Goal: Contribute content: Add original content to the website for others to see

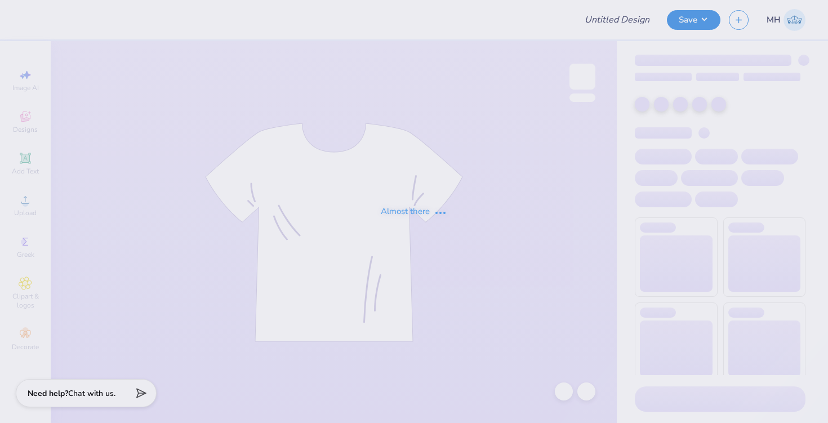
type input "IDSC Shirt"
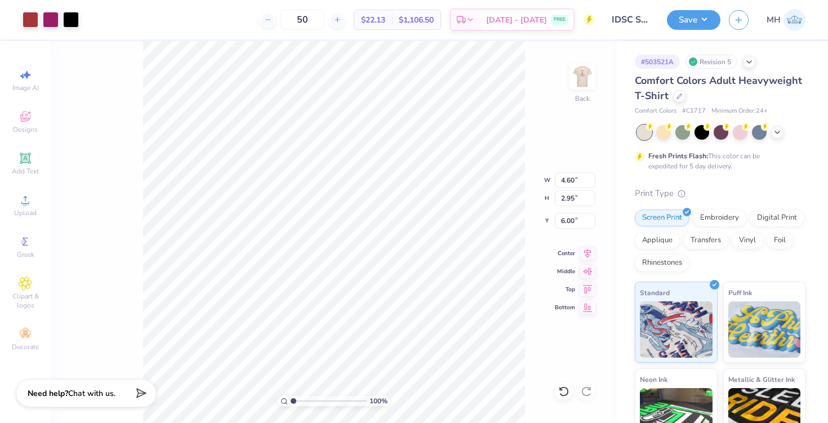
type input "4.60"
type input "2.95"
type input "3.00"
click at [601, 76] on img at bounding box center [582, 76] width 45 height 45
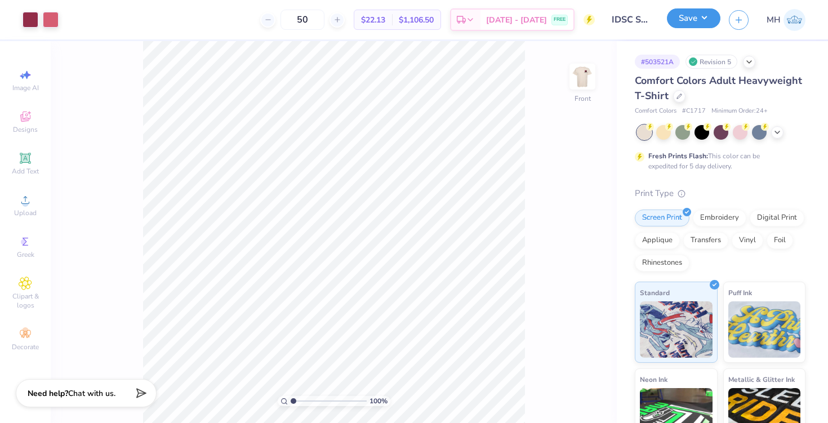
click at [694, 22] on button "Save" at bounding box center [694, 18] width 54 height 20
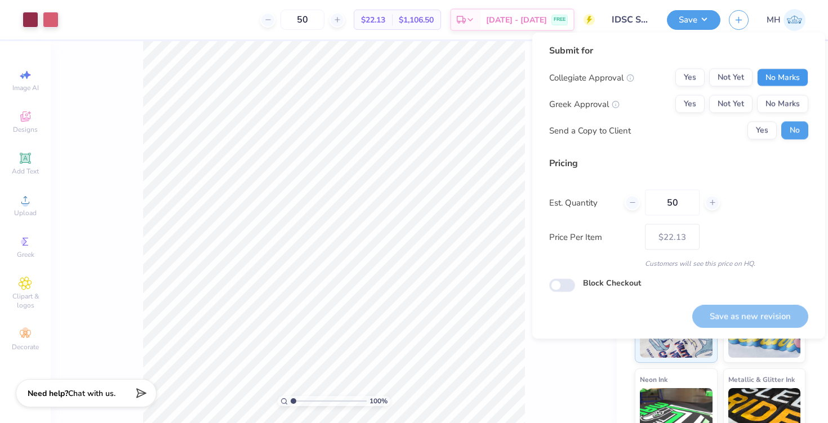
click at [784, 79] on button "No Marks" at bounding box center [782, 78] width 51 height 18
click at [787, 105] on button "No Marks" at bounding box center [782, 104] width 51 height 18
click at [762, 315] on button "Save as new revision" at bounding box center [750, 316] width 116 height 23
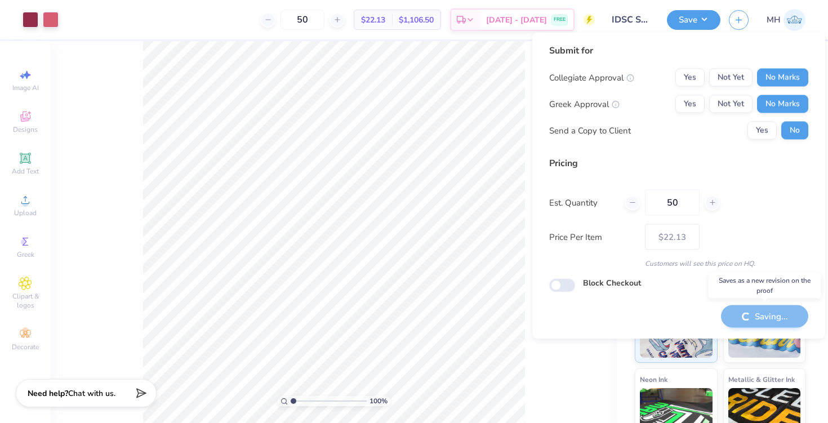
type input "– –"
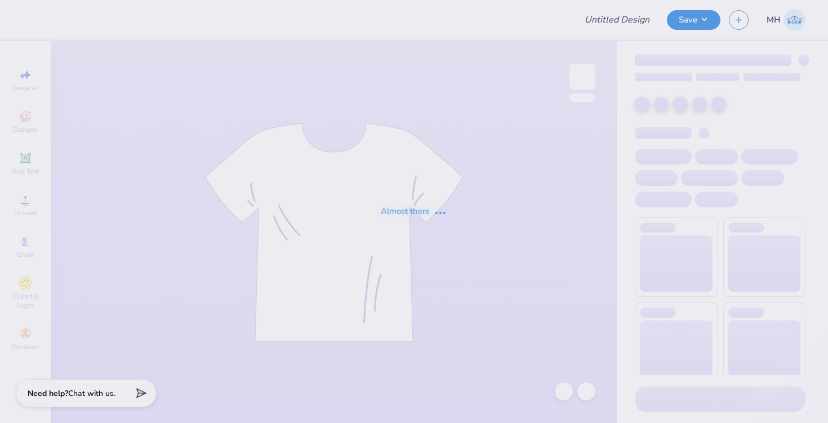
type input "Panhel"
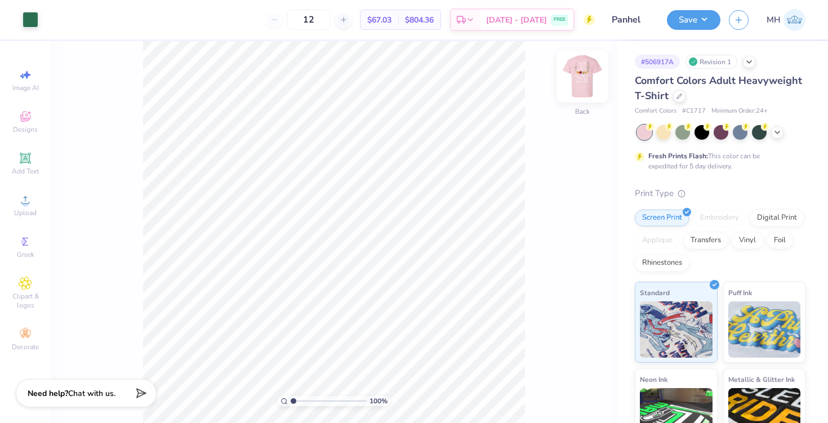
click at [571, 78] on img at bounding box center [582, 76] width 45 height 45
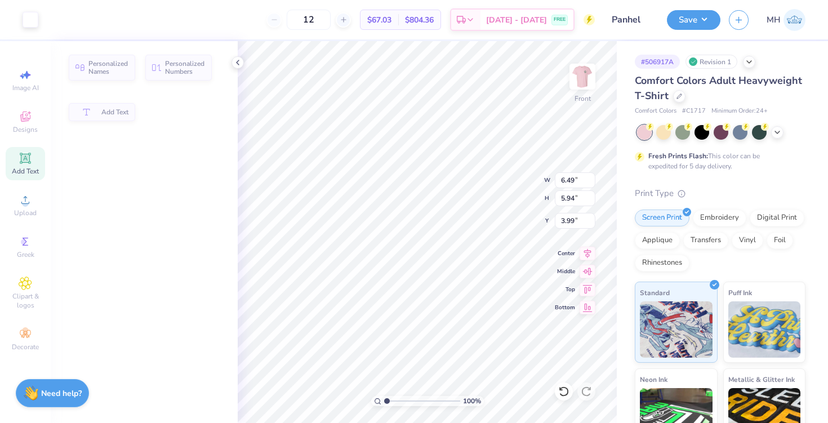
type input "6.49"
type input "5.94"
type input "3.99"
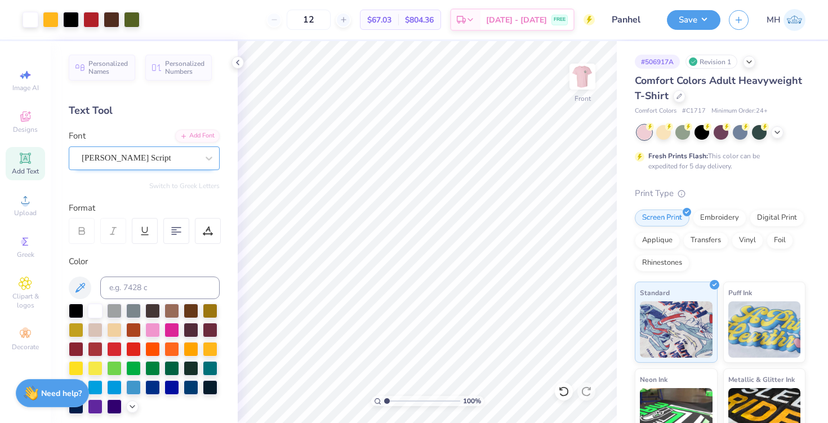
click at [162, 164] on div at bounding box center [140, 157] width 116 height 15
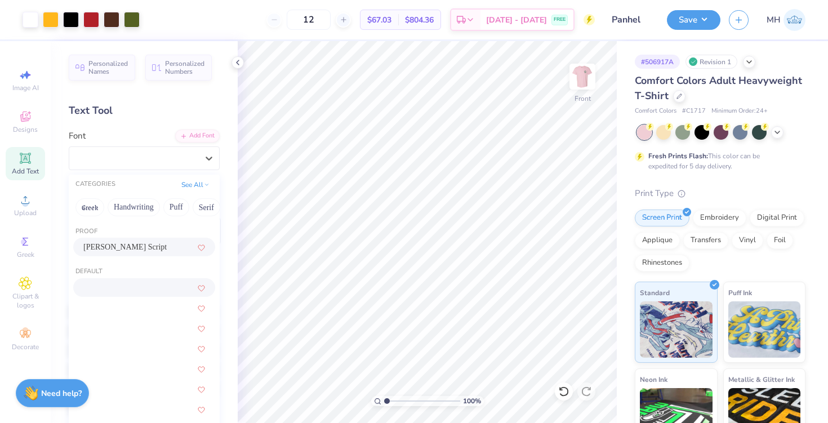
scroll to position [35, 0]
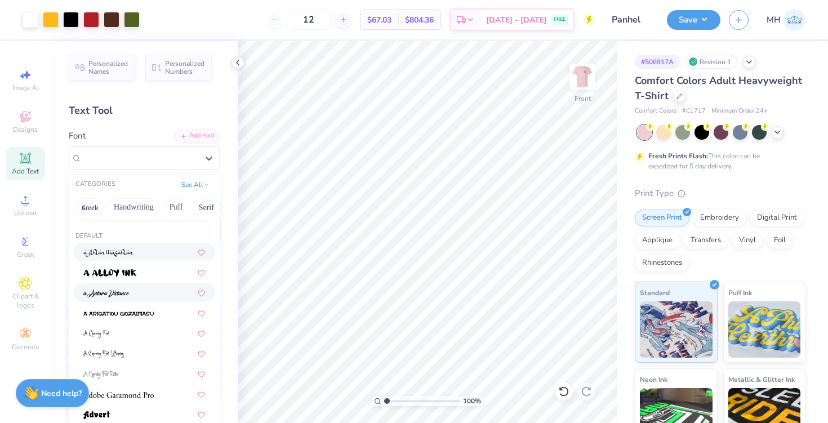
click at [139, 291] on div at bounding box center [144, 293] width 122 height 12
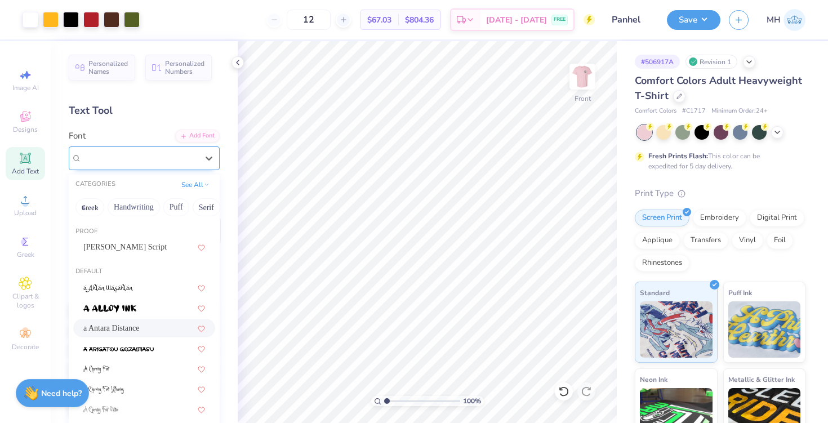
click at [126, 165] on div at bounding box center [140, 157] width 116 height 15
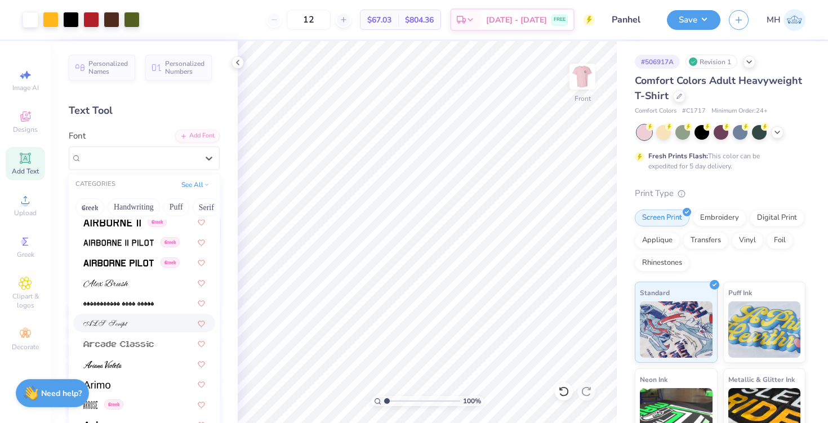
scroll to position [286, 0]
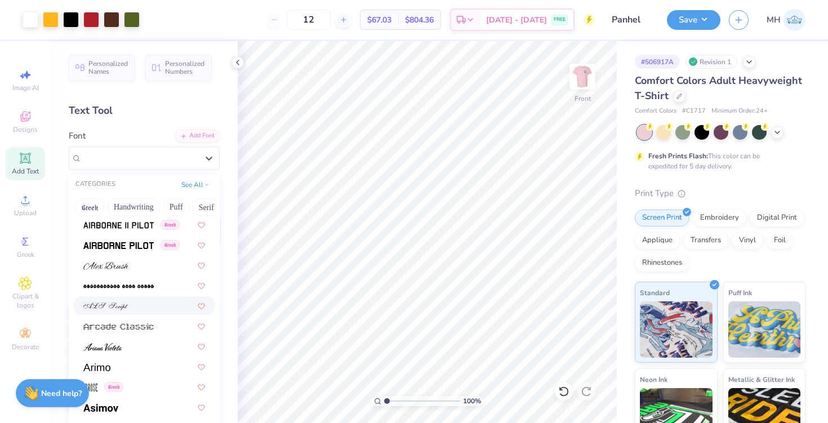
click at [115, 310] on img at bounding box center [105, 306] width 44 height 8
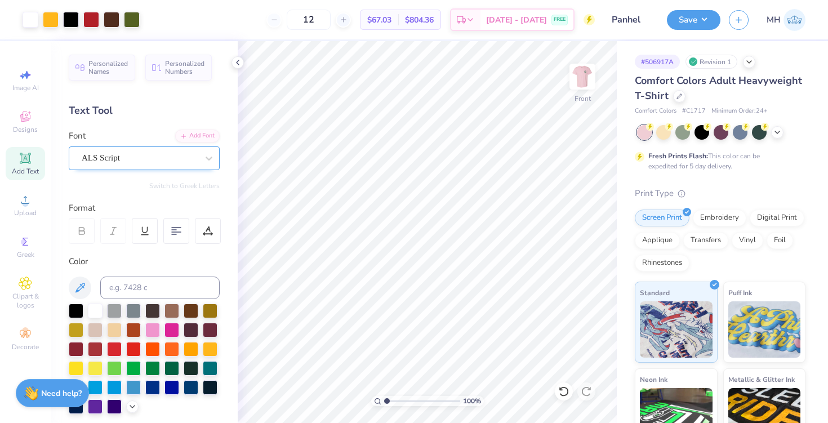
click at [124, 162] on div "ALS Script" at bounding box center [140, 157] width 118 height 17
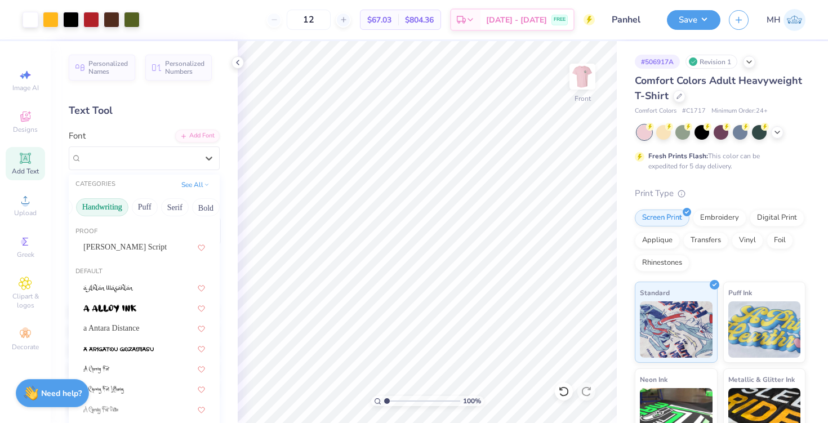
scroll to position [0, 43]
click at [105, 204] on button "Handwriting" at bounding box center [91, 207] width 52 height 18
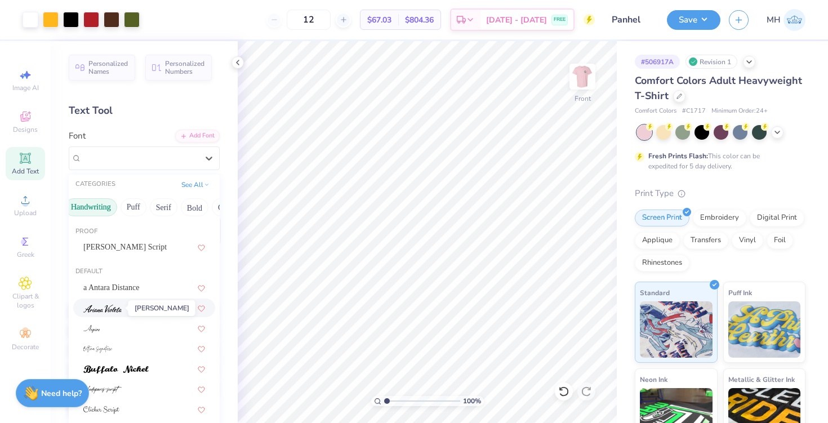
click at [108, 309] on img at bounding box center [102, 309] width 38 height 8
click at [135, 166] on div "[PERSON_NAME]" at bounding box center [140, 157] width 118 height 17
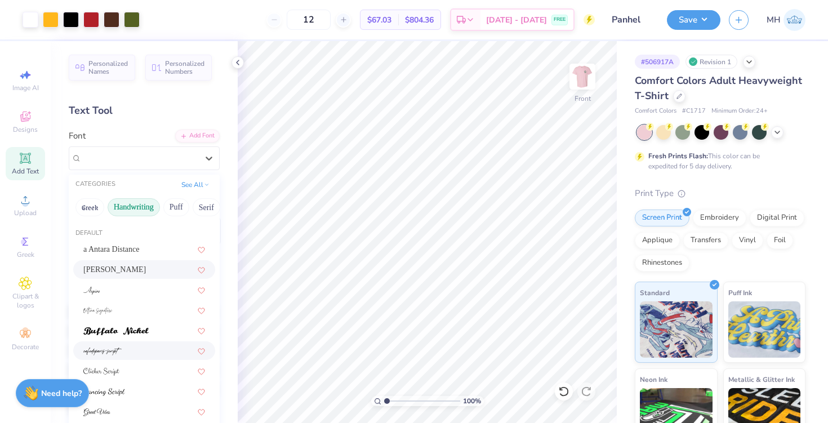
scroll to position [87, 0]
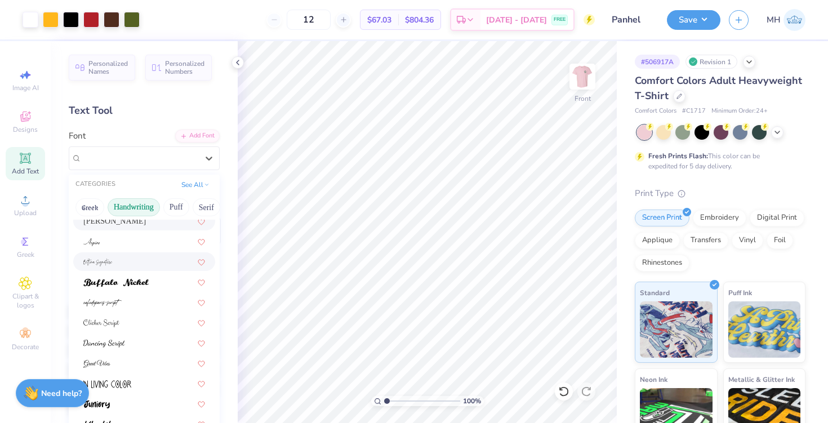
click at [118, 268] on div at bounding box center [144, 261] width 142 height 19
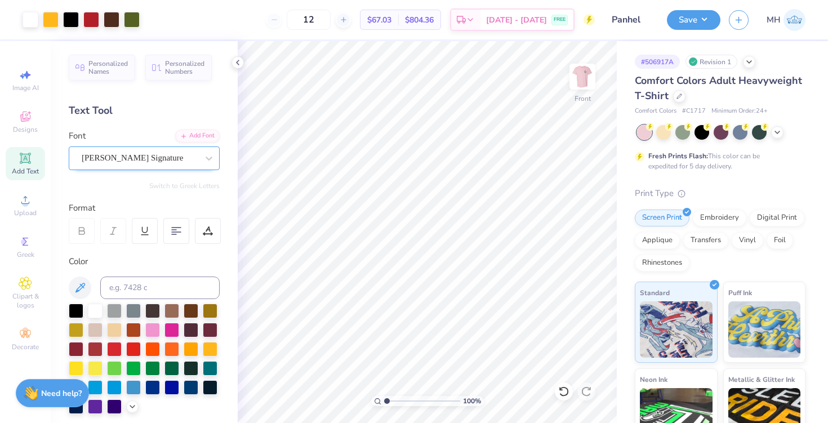
click at [96, 153] on div "[PERSON_NAME] Signature" at bounding box center [140, 157] width 118 height 17
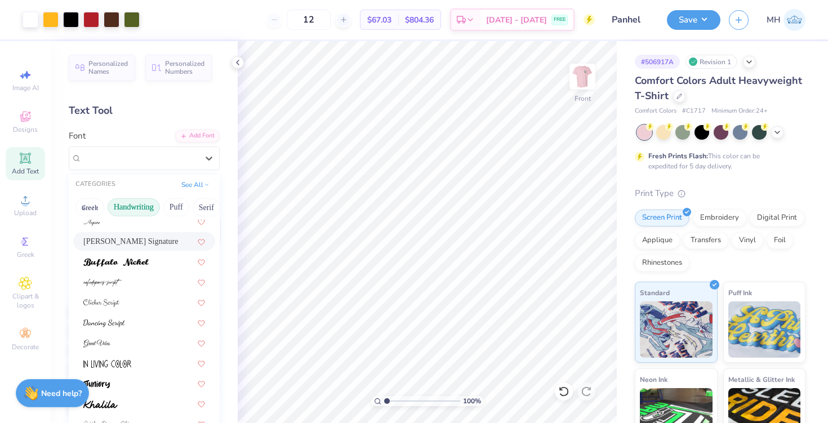
scroll to position [116, 0]
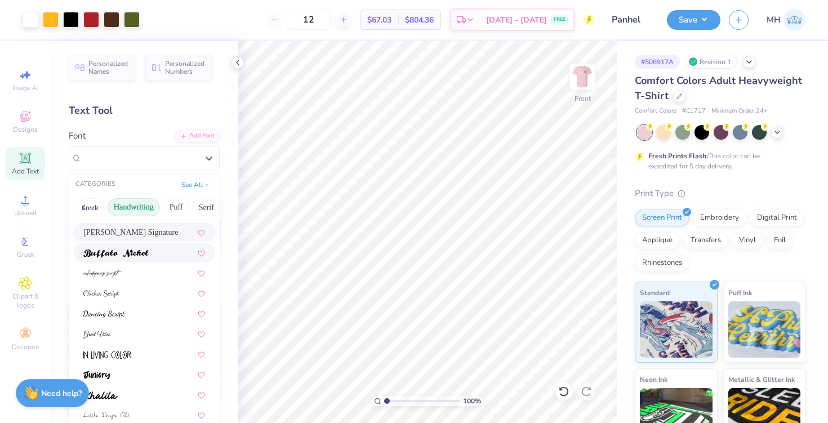
click at [108, 257] on span at bounding box center [115, 253] width 65 height 12
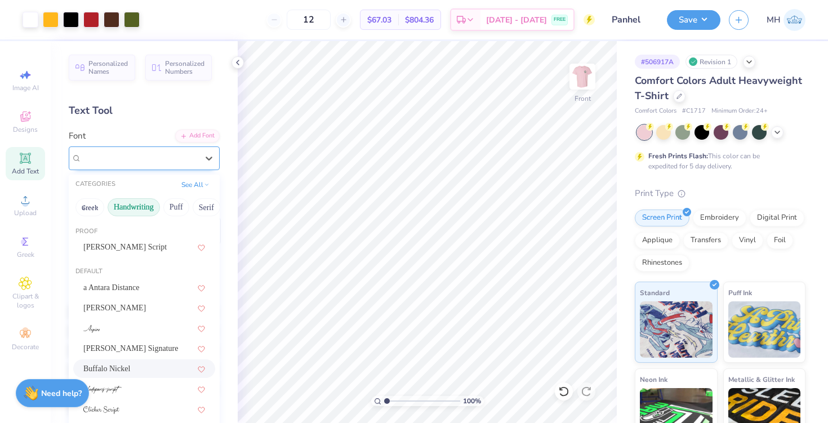
click at [114, 159] on div "Buffalo Nickel" at bounding box center [140, 157] width 118 height 17
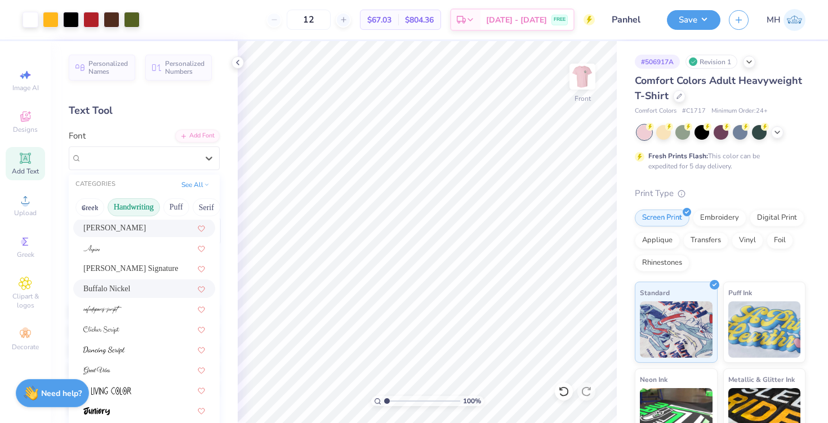
scroll to position [82, 0]
click at [126, 290] on span "Buffalo Nickel" at bounding box center [106, 287] width 47 height 12
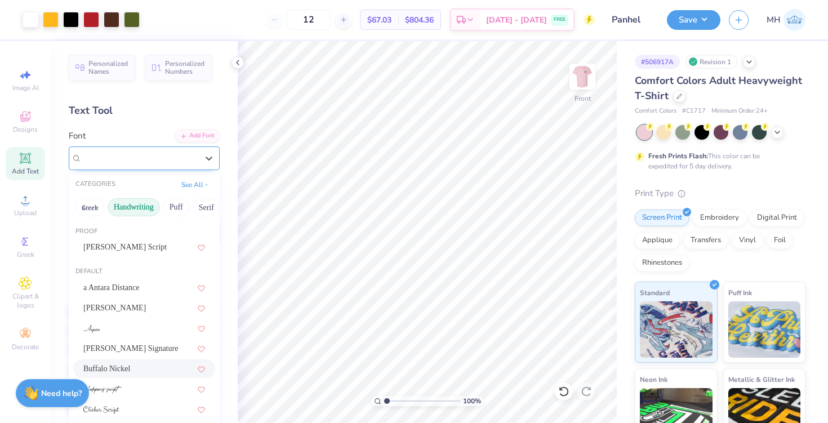
click at [127, 165] on div at bounding box center [140, 157] width 116 height 15
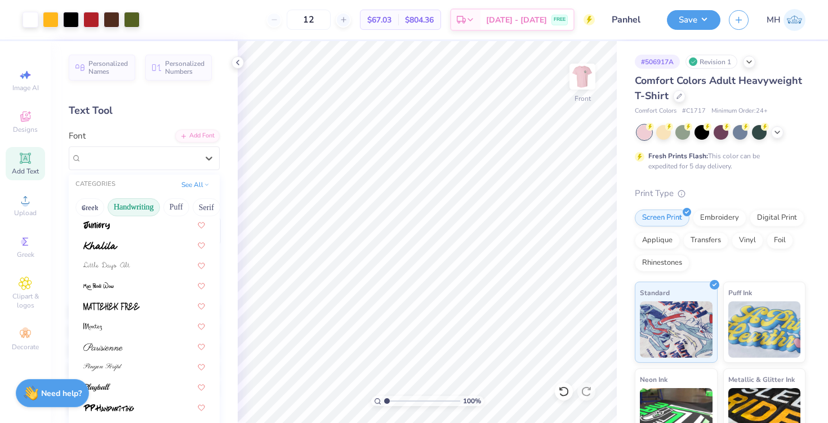
scroll to position [276, 0]
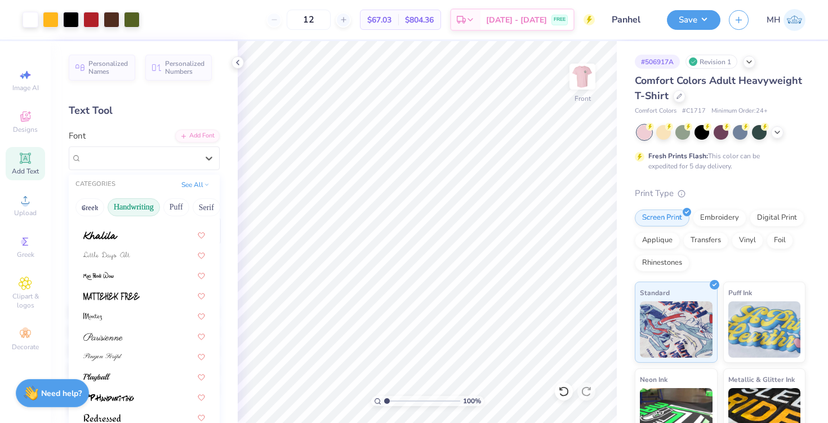
click at [127, 281] on div at bounding box center [144, 275] width 122 height 12
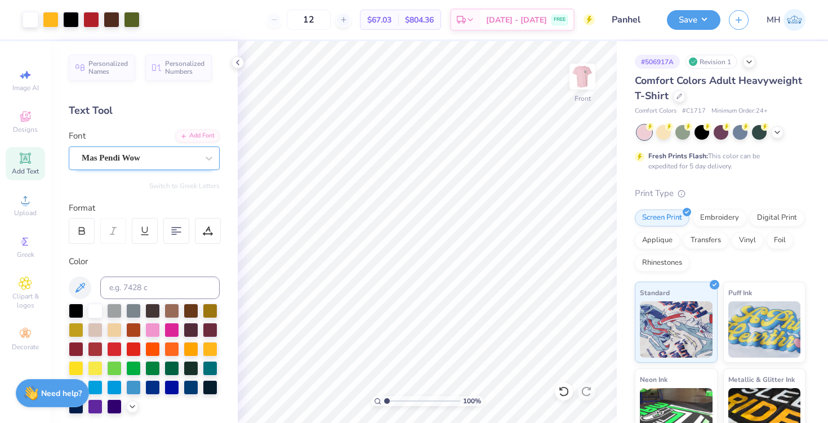
click at [125, 156] on div "Mas Pendi Wow" at bounding box center [140, 157] width 118 height 17
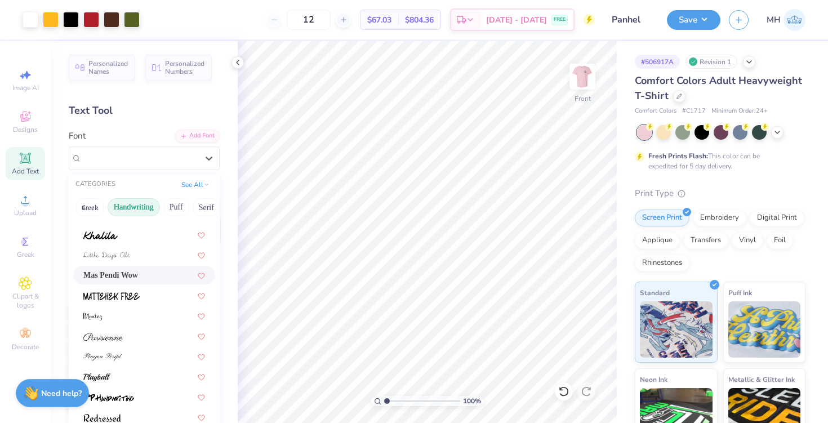
scroll to position [11, 0]
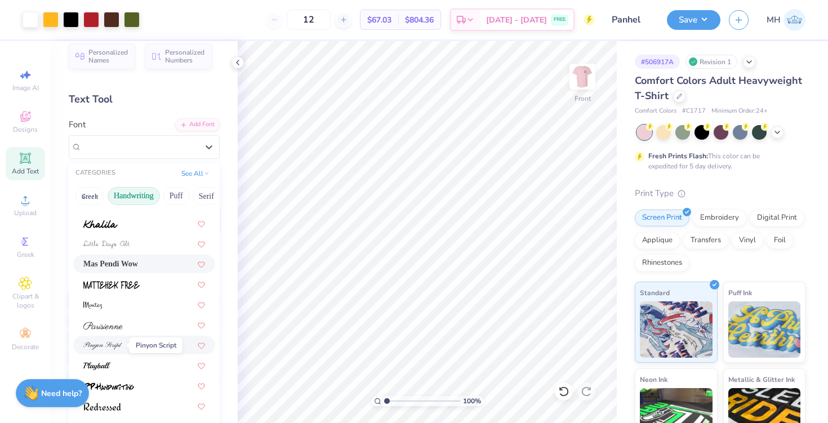
click at [115, 342] on img at bounding box center [102, 346] width 39 height 8
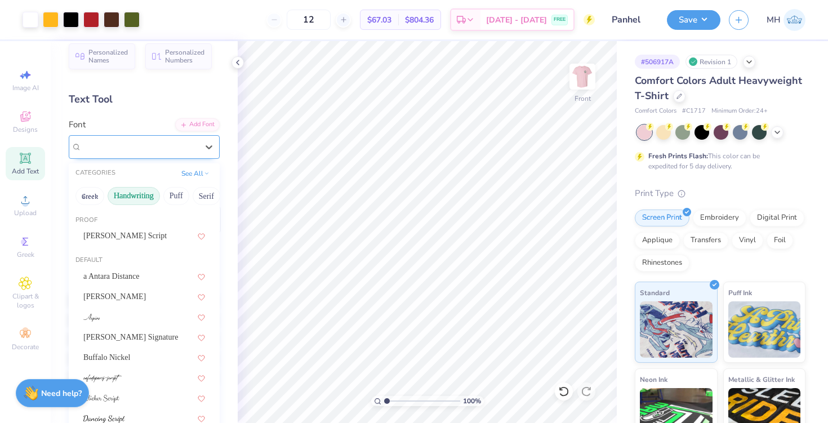
click at [114, 152] on div "Pinyon Script" at bounding box center [140, 146] width 118 height 17
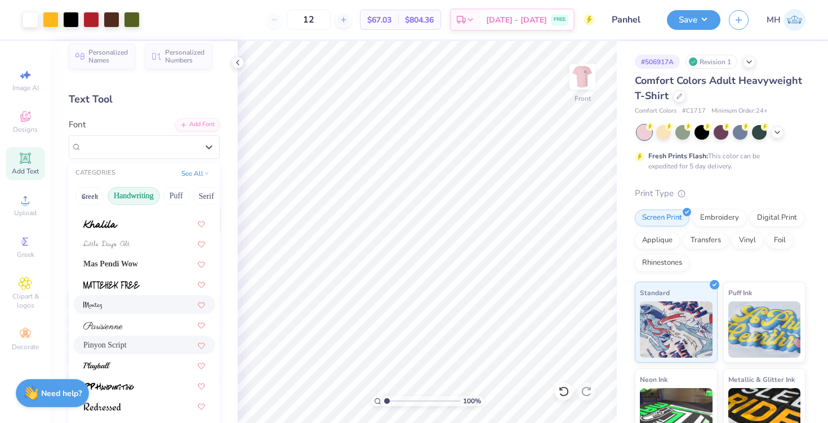
scroll to position [232, 0]
